Goal: Browse casually: Explore the website without a specific task or goal

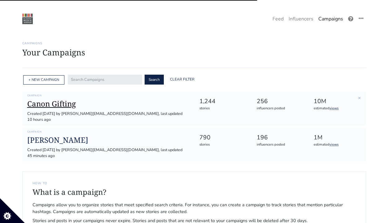
scroll to position [34, 0]
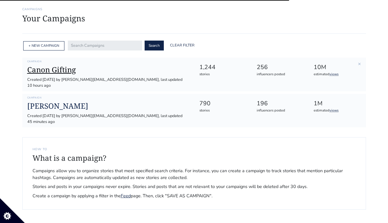
click at [53, 66] on h1 "Canon Gifting" at bounding box center [108, 69] width 162 height 9
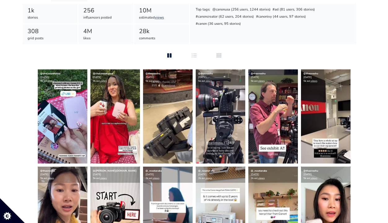
scroll to position [103, 0]
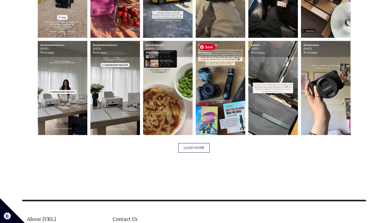
scroll to position [990, 0]
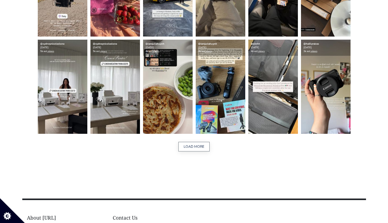
click at [188, 148] on button "LOAD MORE" at bounding box center [194, 147] width 31 height 10
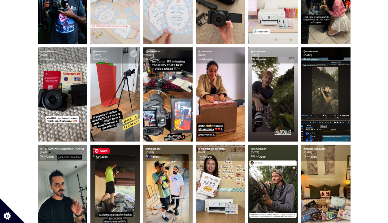
scroll to position [599, 0]
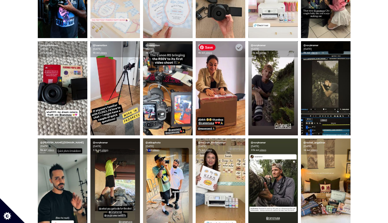
click at [211, 95] on img at bounding box center [221, 88] width 50 height 94
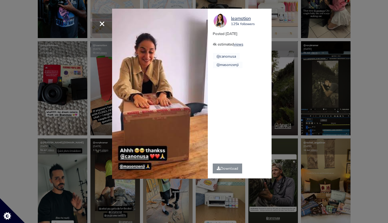
click at [335, 101] on div "× Your browser does not support HTML5 video. leamotion 125k followers Posted [D…" at bounding box center [194, 111] width 388 height 223
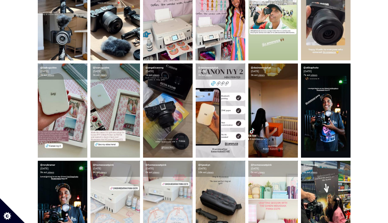
scroll to position [386, 0]
